Goal: Task Accomplishment & Management: Use online tool/utility

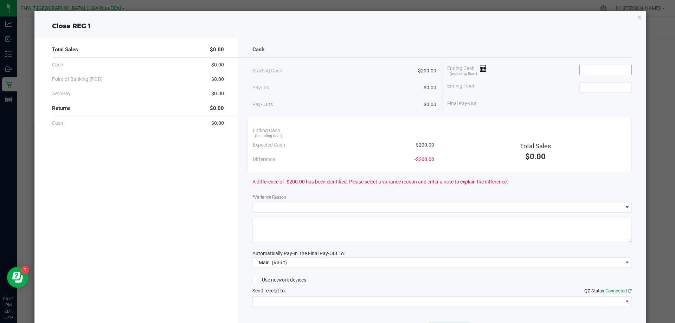
click at [600, 69] on input at bounding box center [605, 70] width 52 height 10
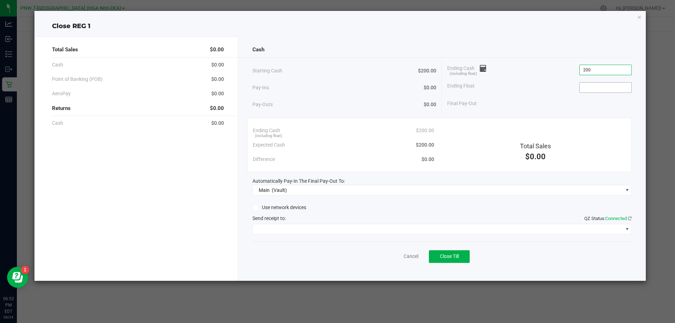
type input "$200.00"
click at [602, 87] on input at bounding box center [605, 88] width 52 height 10
type input "$200.00"
click at [545, 98] on div "Final Pay-Out $0.00" at bounding box center [539, 103] width 184 height 14
click at [339, 219] on div "Send receipt to: QZ Status: Connected" at bounding box center [441, 218] width 379 height 7
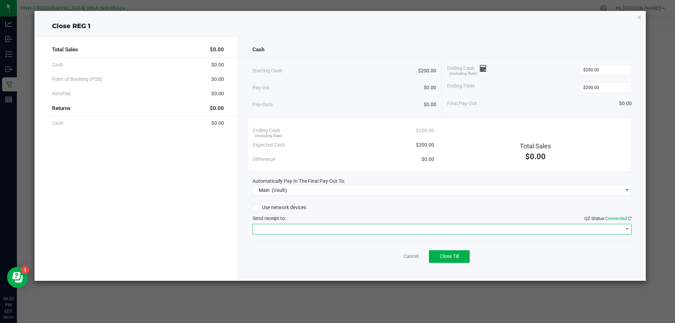
click at [342, 230] on span at bounding box center [438, 229] width 370 height 10
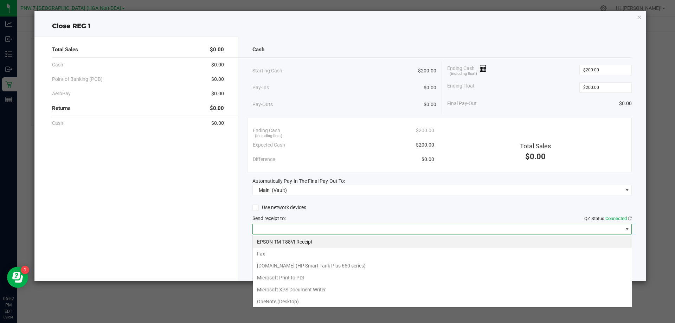
scroll to position [11, 379]
click at [350, 218] on div "Send receipt to: QZ Status: Connected" at bounding box center [441, 218] width 379 height 7
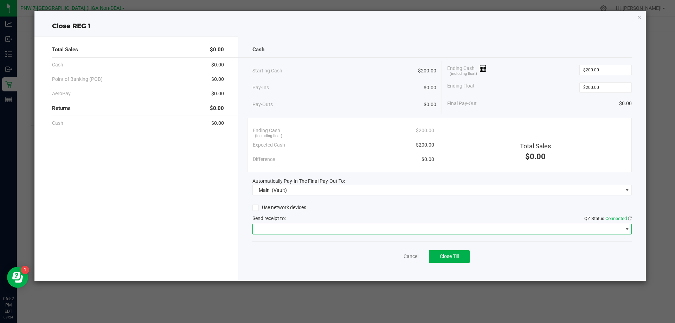
click at [317, 230] on span at bounding box center [438, 229] width 370 height 10
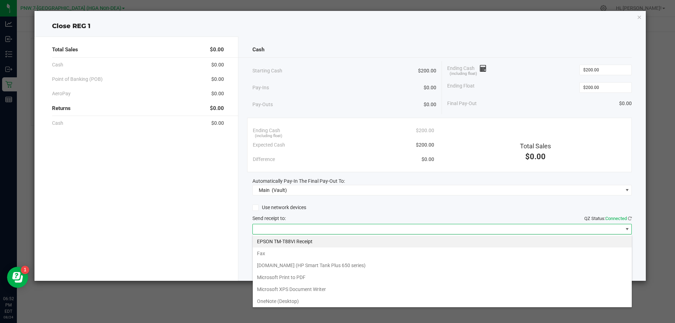
scroll to position [0, 0]
click at [309, 244] on Receipt "EPSON TM-T88VI Receipt" at bounding box center [442, 242] width 379 height 12
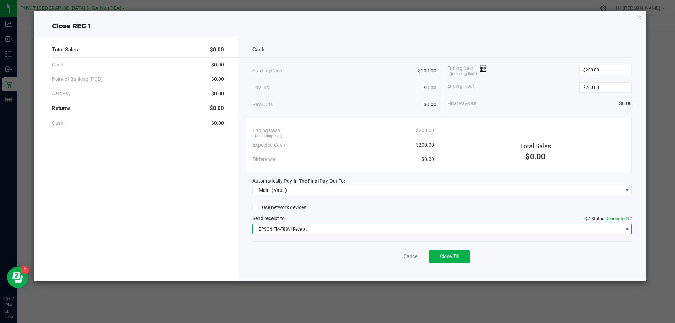
click at [400, 211] on div "Use network devices" at bounding box center [441, 207] width 379 height 11
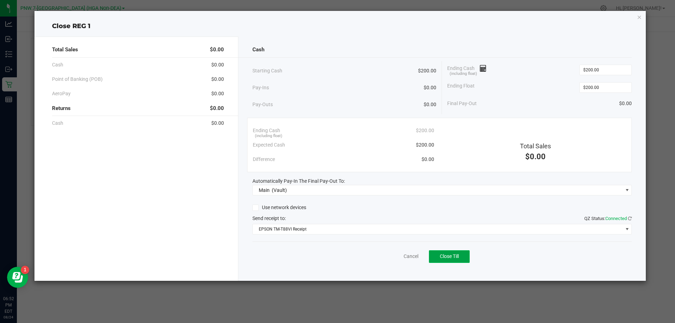
click at [449, 257] on span "Close Till" at bounding box center [449, 256] width 19 height 6
click at [397, 254] on link "Dismiss" at bounding box center [395, 256] width 17 height 7
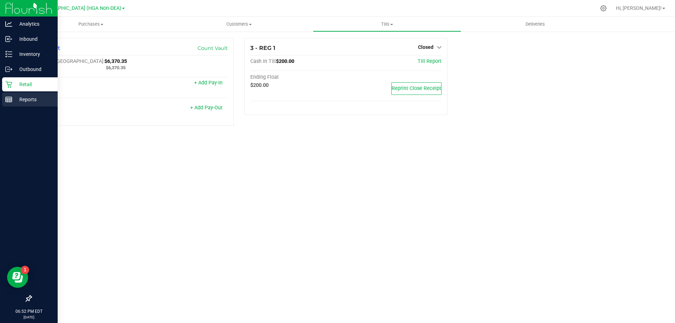
click at [34, 98] on p "Reports" at bounding box center [33, 99] width 42 height 8
